Goal: Task Accomplishment & Management: Complete application form

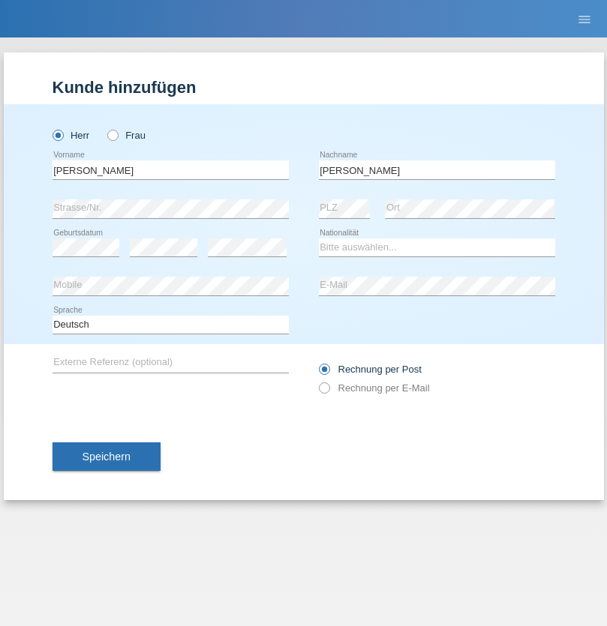
type input "[PERSON_NAME]"
select select "CH"
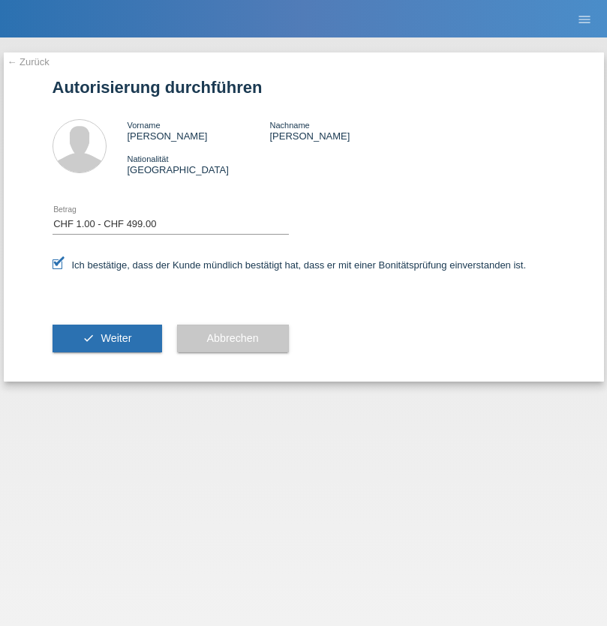
select select "1"
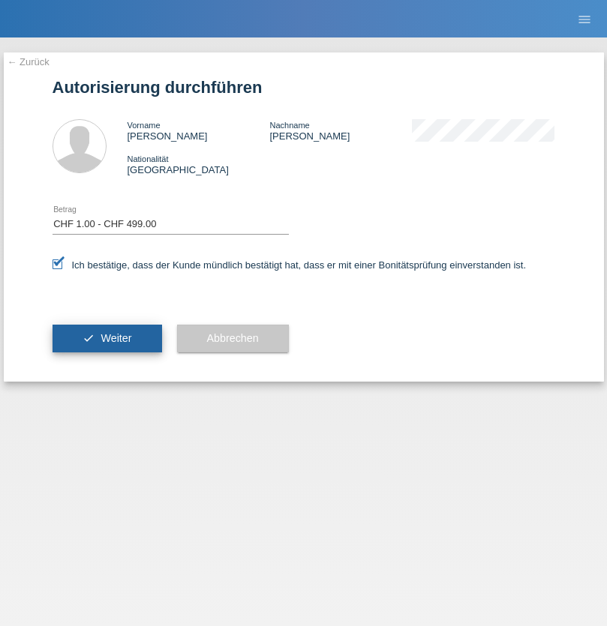
click at [107, 338] on span "Weiter" at bounding box center [116, 338] width 31 height 12
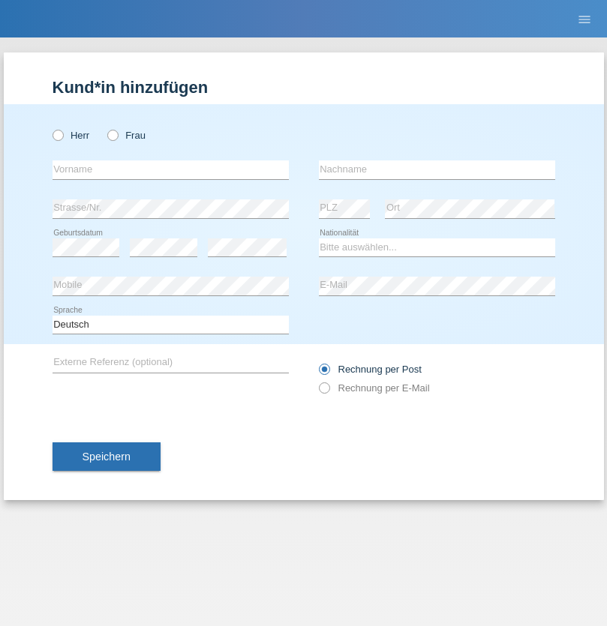
radio input "true"
click at [170, 170] on input "text" at bounding box center [171, 170] width 236 height 19
type input "Chirilă"
click at [437, 170] on input "text" at bounding box center [437, 170] width 236 height 19
type input "Ferencz"
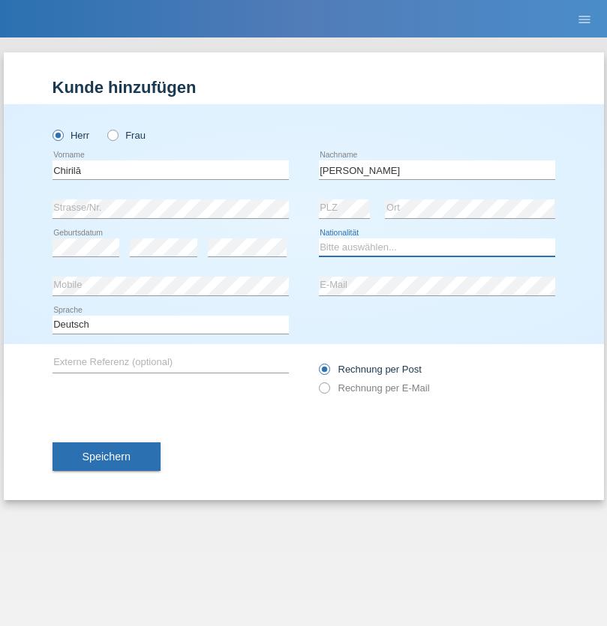
select select "OM"
select select "C"
select select "11"
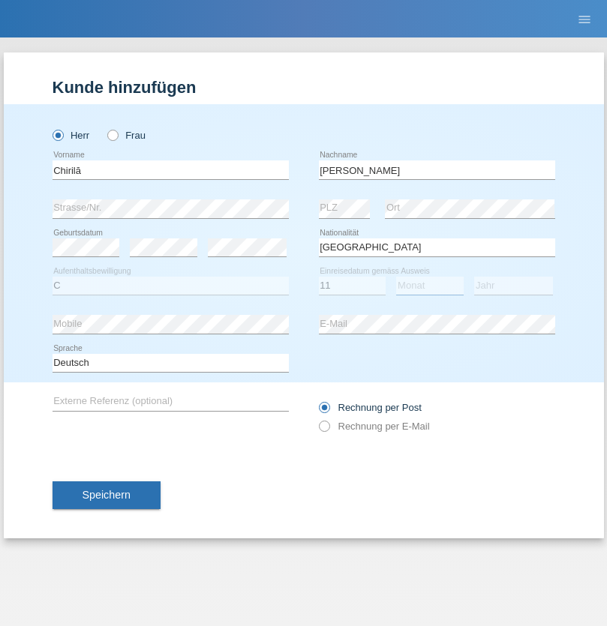
select select "04"
select select "2021"
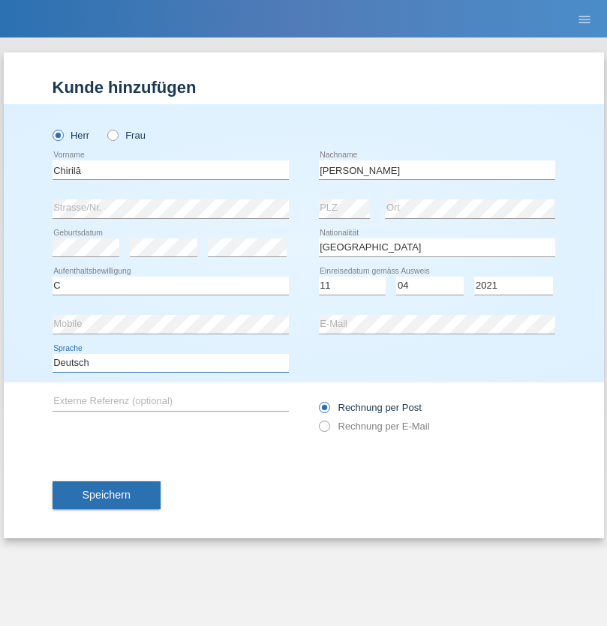
select select "en"
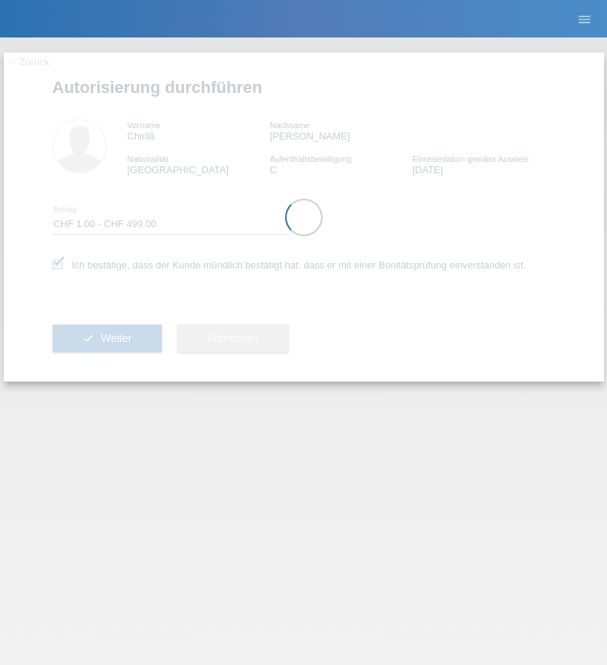
select select "1"
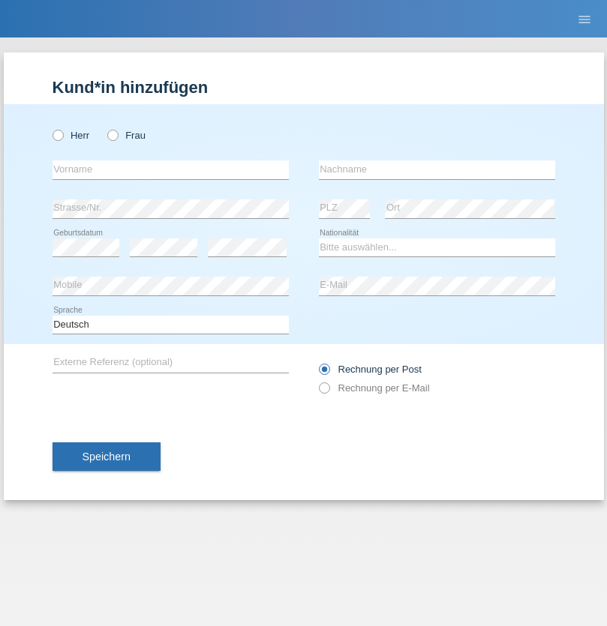
radio input "true"
click at [170, 170] on input "text" at bounding box center [171, 170] width 236 height 19
type input "David"
click at [437, 170] on input "text" at bounding box center [437, 170] width 236 height 19
type input "Amaral"
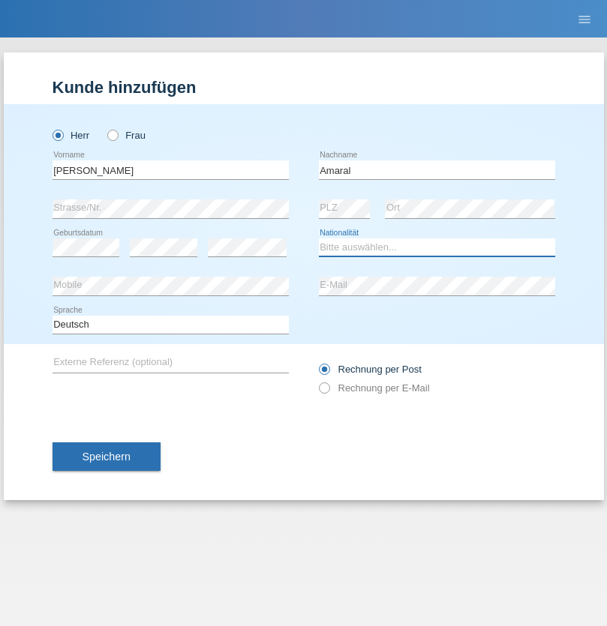
select select "PT"
select select "C"
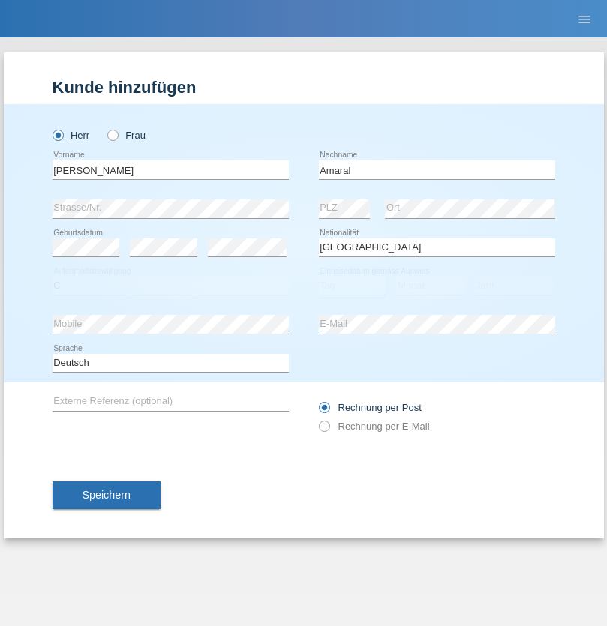
select select "06"
select select "07"
select select "2019"
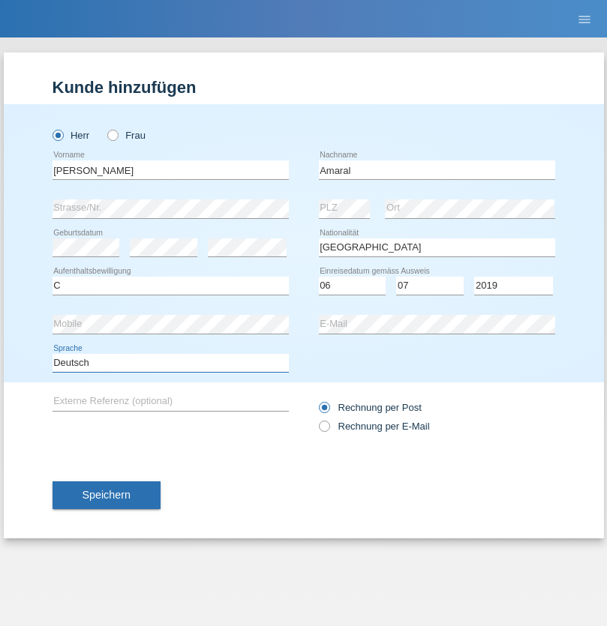
select select "en"
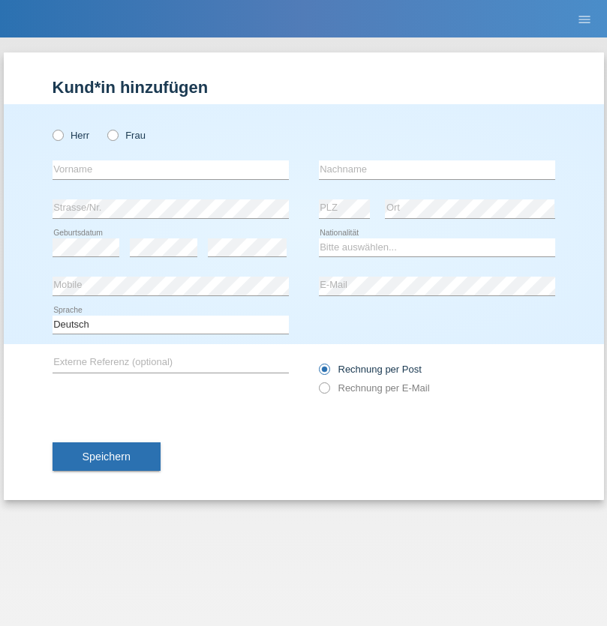
radio input "true"
click at [170, 170] on input "text" at bounding box center [171, 170] width 236 height 19
type input "[PERSON_NAME]"
click at [437, 170] on input "text" at bounding box center [437, 170] width 236 height 19
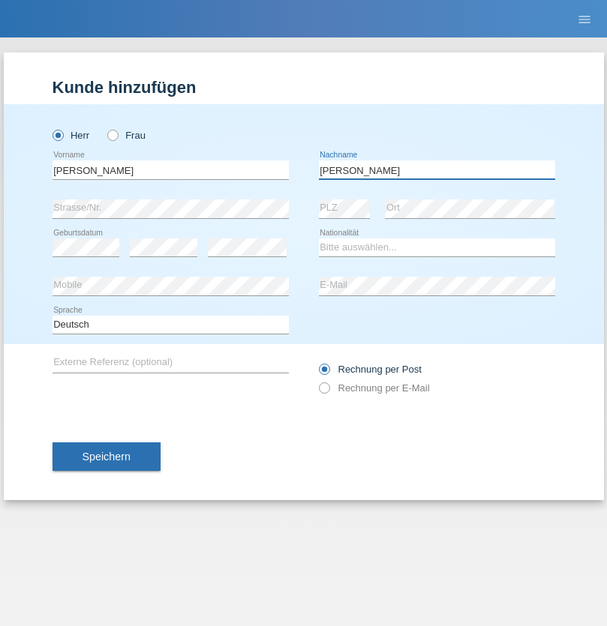
type input "[PERSON_NAME]"
select select "DE"
select select "C"
select select "05"
select select "04"
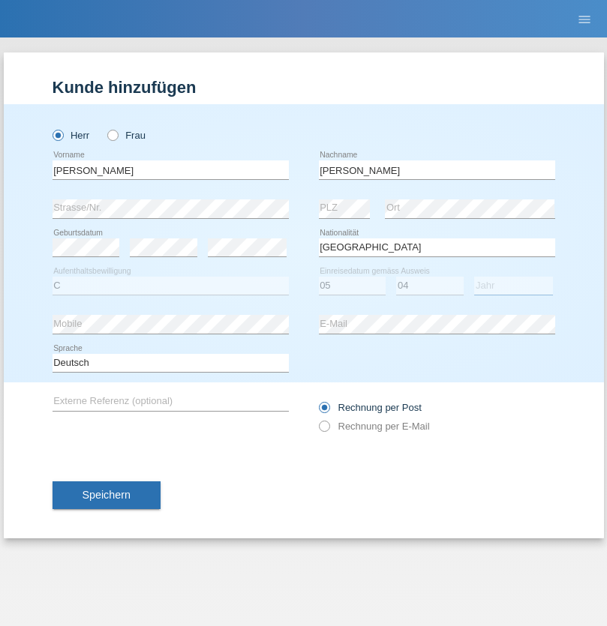
select select "2021"
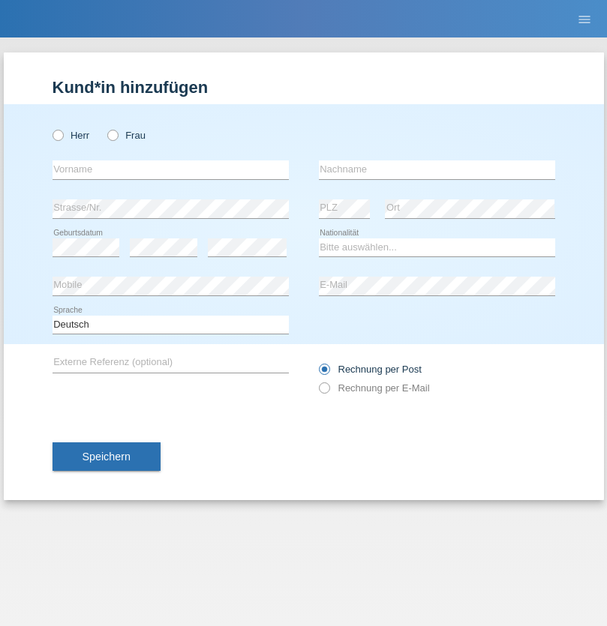
radio input "true"
click at [170, 170] on input "text" at bounding box center [171, 170] width 236 height 19
type input "Schumacher"
click at [437, 170] on input "text" at bounding box center [437, 170] width 236 height 19
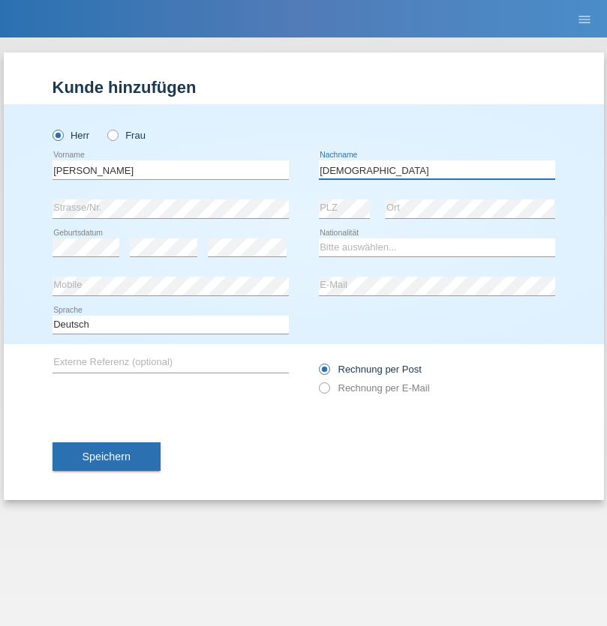
type input "Christian"
select select "CH"
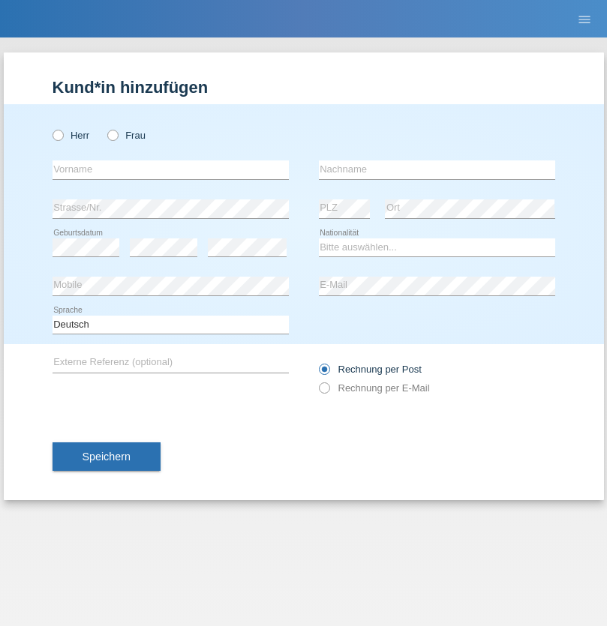
radio input "true"
click at [170, 170] on input "text" at bounding box center [171, 170] width 236 height 19
type input "agnertina"
click at [437, 170] on input "text" at bounding box center [437, 170] width 236 height 19
type input "noshaj"
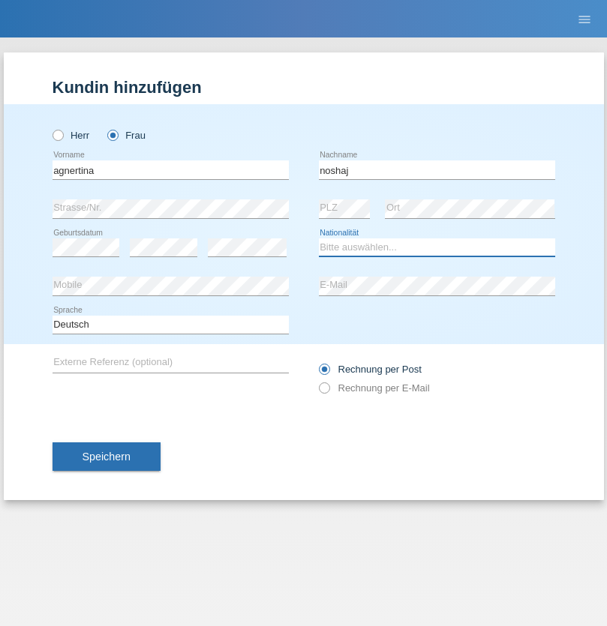
select select "NL"
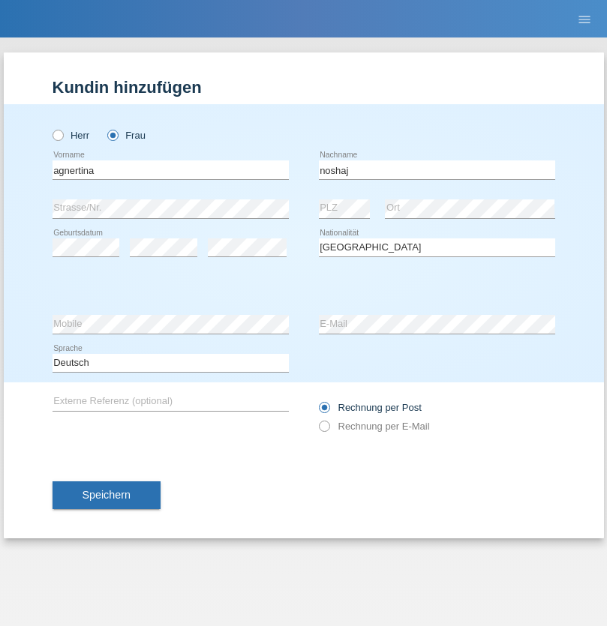
select select "C"
select select "01"
select select "08"
select select "2021"
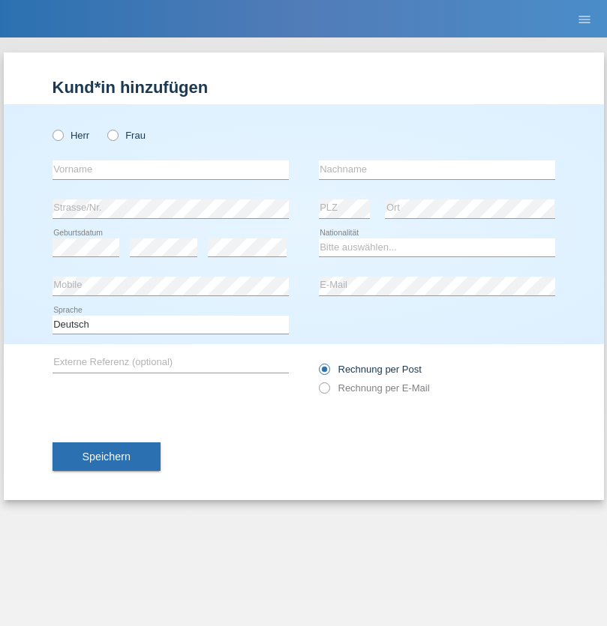
radio input "true"
click at [170, 170] on input "text" at bounding box center [171, 170] width 236 height 19
type input "Miguel"
click at [437, 170] on input "text" at bounding box center [437, 170] width 236 height 19
type input "Pinzo"
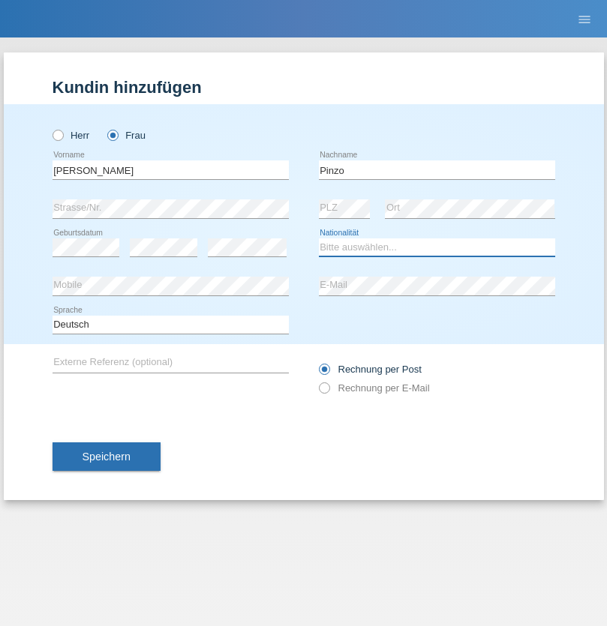
select select "CH"
radio input "true"
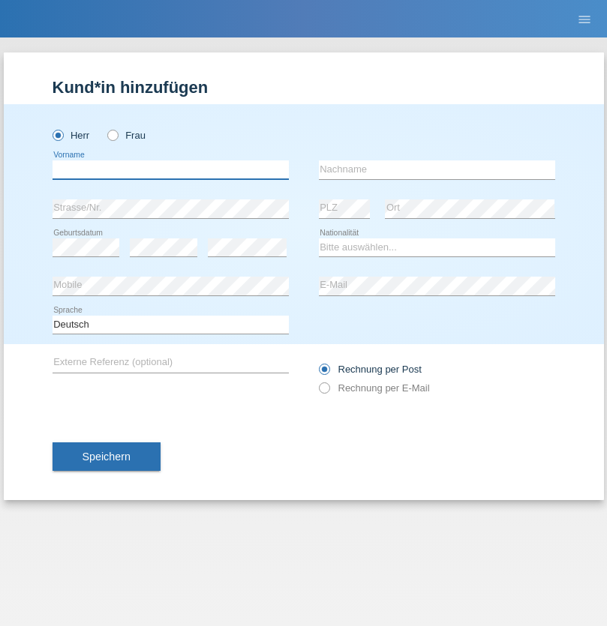
click at [170, 170] on input "text" at bounding box center [171, 170] width 236 height 19
type input "ali"
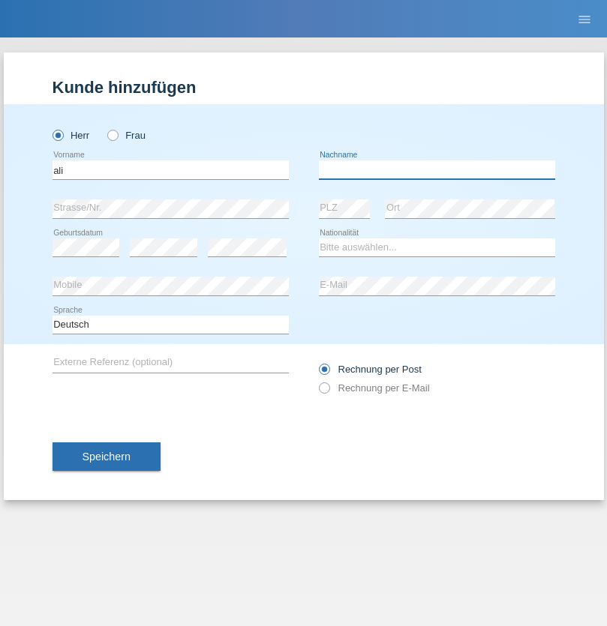
click at [437, 170] on input "text" at bounding box center [437, 170] width 236 height 19
type input "Amini"
select select "AF"
select select "C"
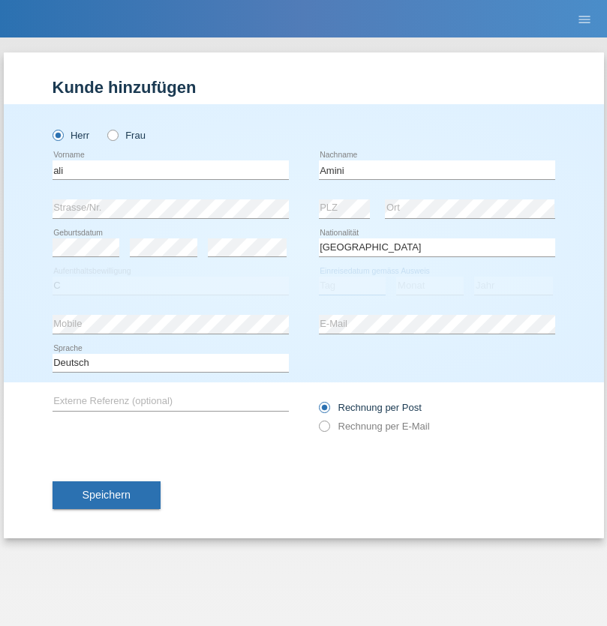
select select "18"
select select "08"
select select "2015"
